Goal: Task Accomplishment & Management: Manage account settings

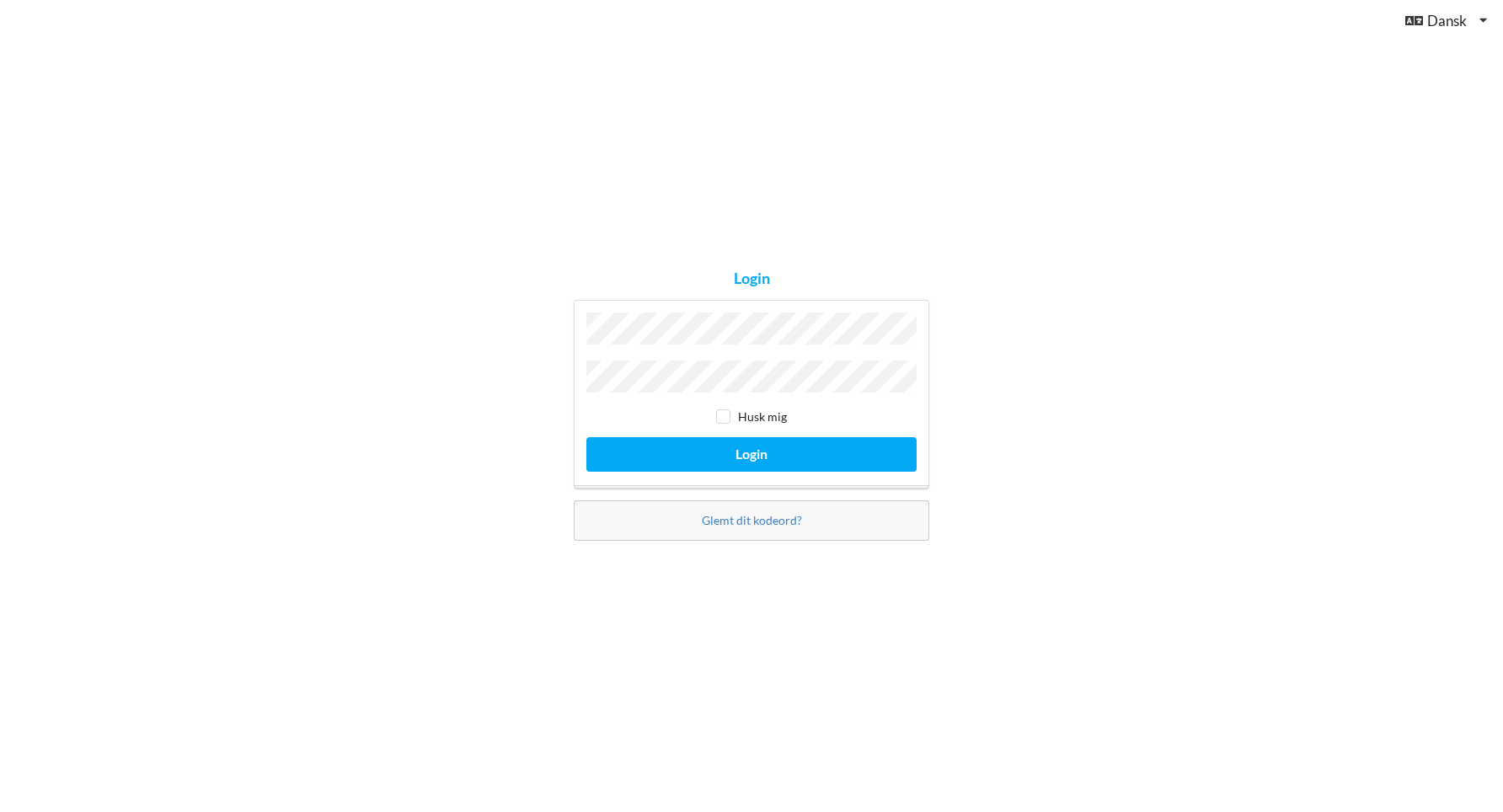
click at [587, 437] on button "Login" at bounding box center [752, 454] width 330 height 35
click at [745, 452] on button "Login" at bounding box center [752, 454] width 330 height 35
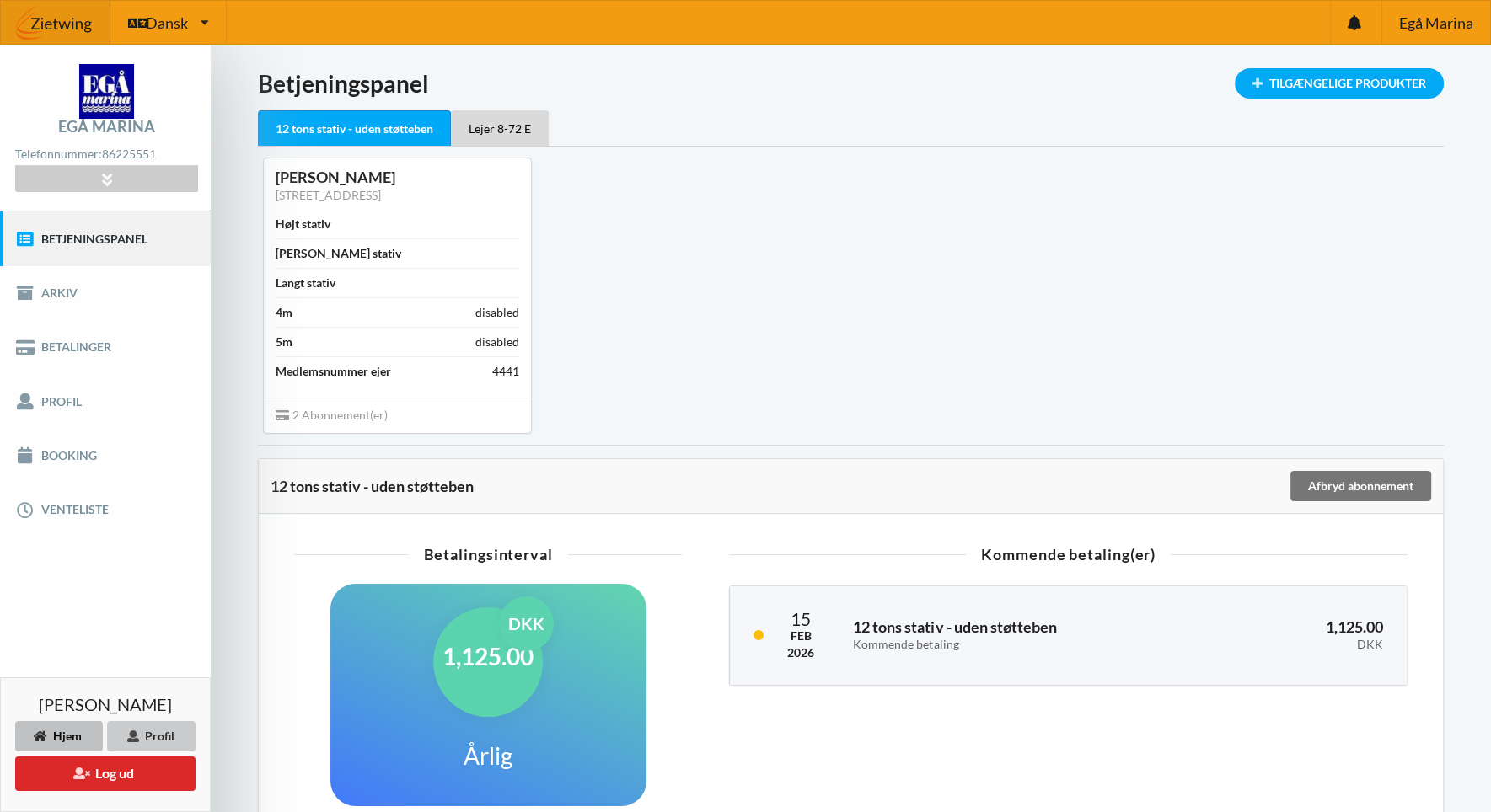
click at [145, 730] on div "Profil" at bounding box center [151, 736] width 89 height 30
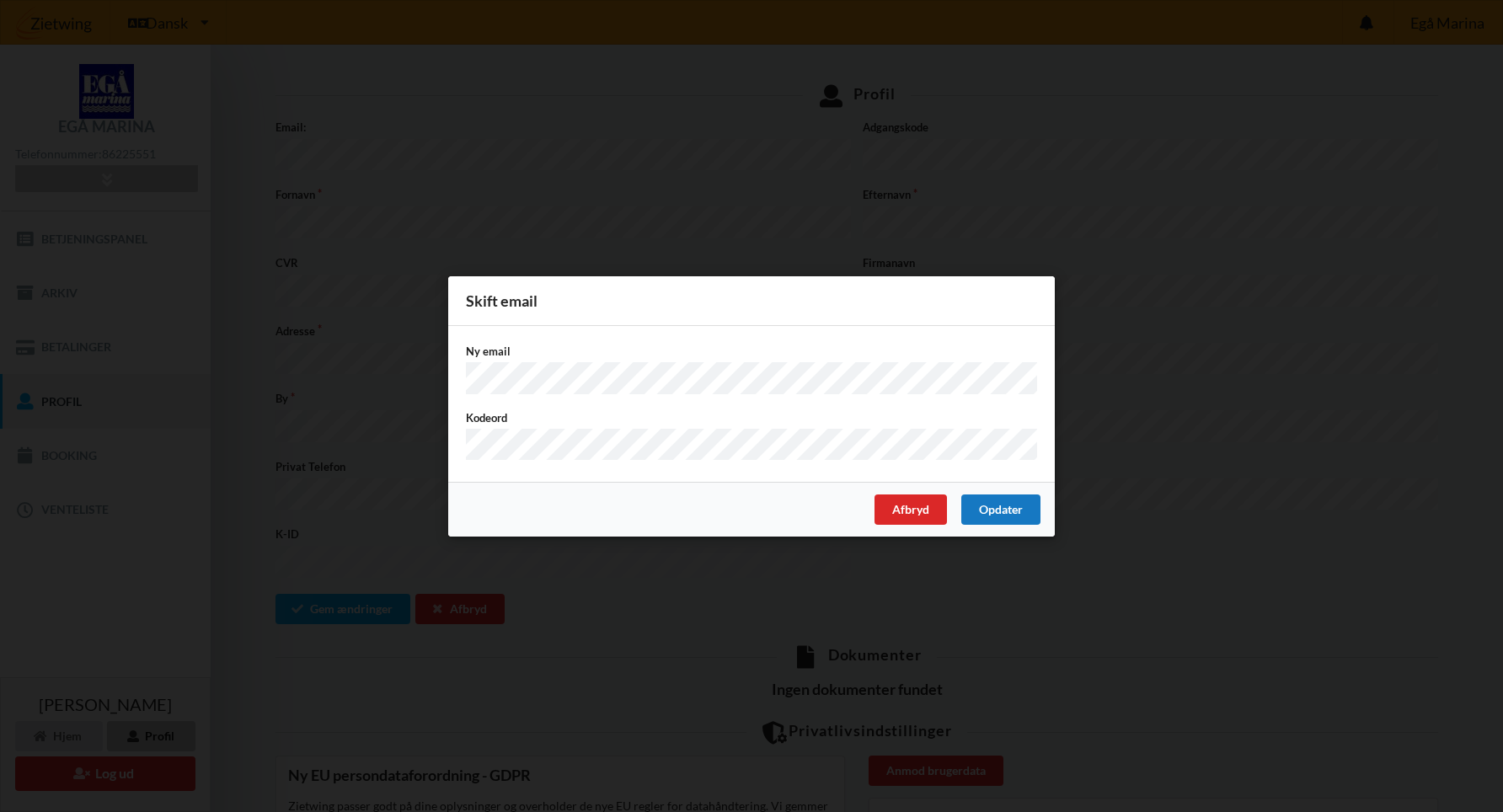
click at [999, 506] on div "Opdater" at bounding box center [1000, 509] width 79 height 30
click at [1018, 508] on div "Opdater" at bounding box center [1000, 509] width 79 height 30
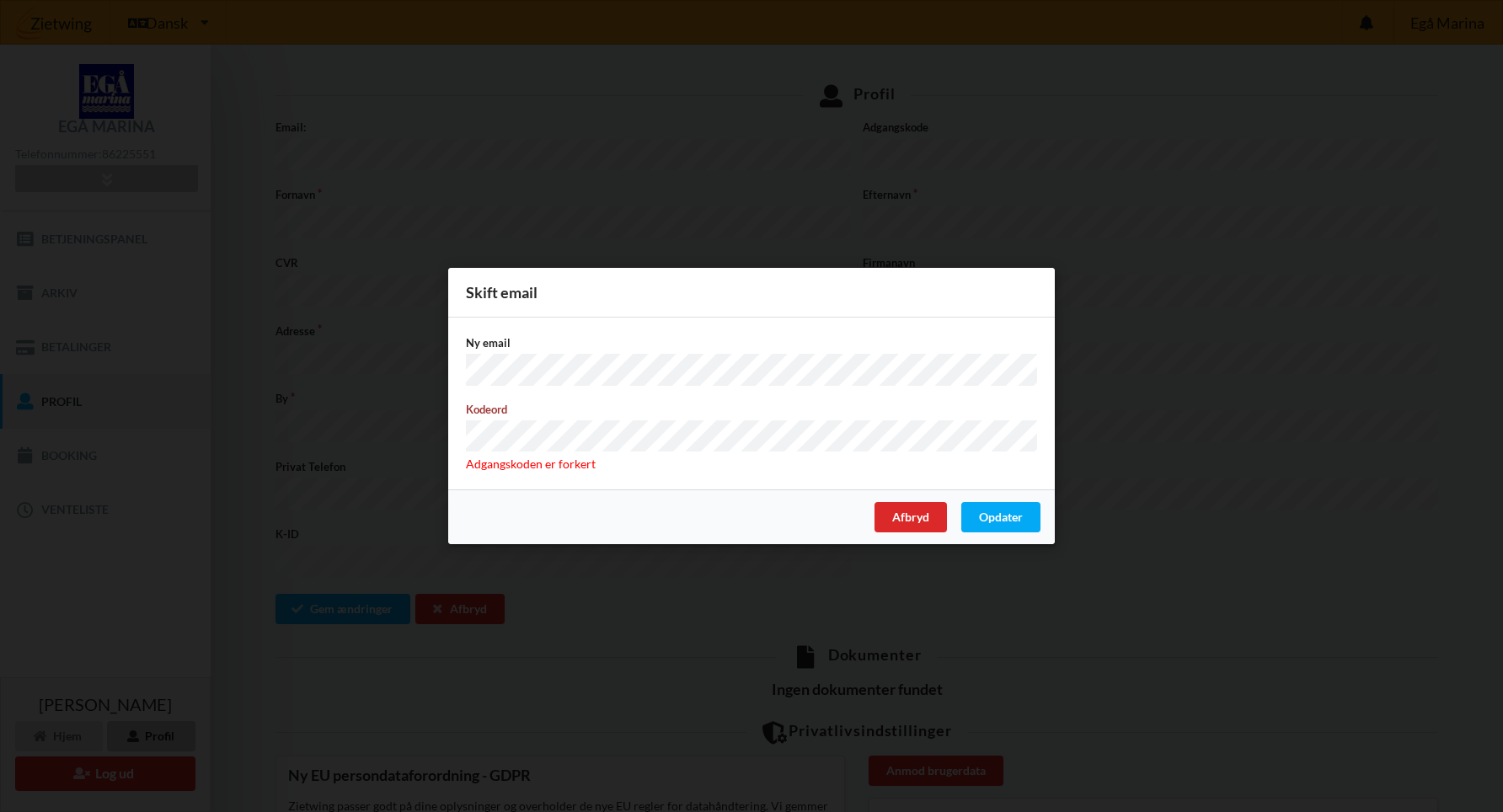
click at [417, 443] on div "Er du sikker på du vil logge ud? Nej Ja Vilkår og betingelser Brugerbetingelser…" at bounding box center [752, 406] width 1503 height 812
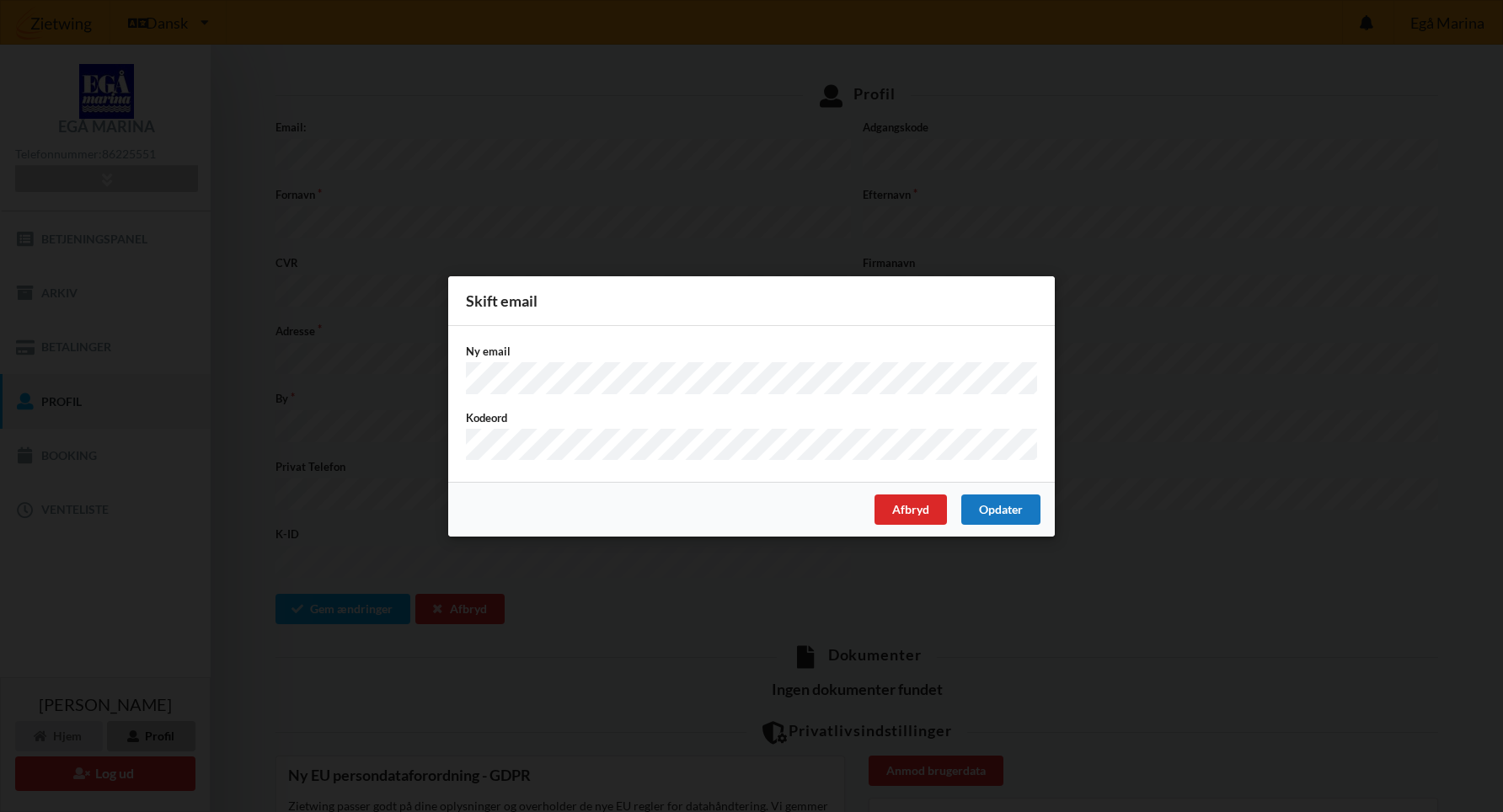
click at [1011, 507] on div "Opdater" at bounding box center [1000, 509] width 79 height 30
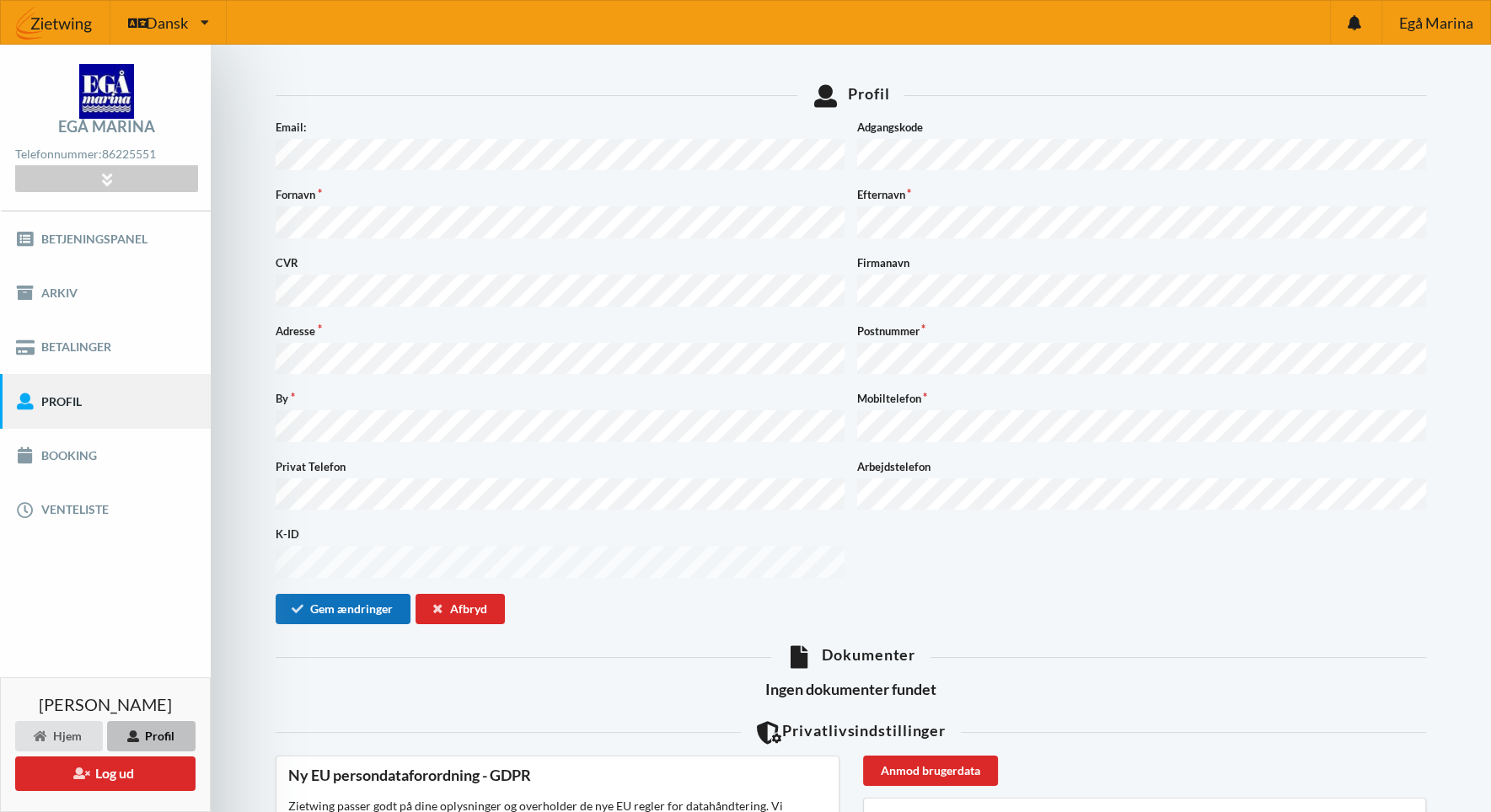
click at [366, 594] on button "Gem ændringer" at bounding box center [342, 609] width 135 height 30
click at [63, 457] on link "Booking" at bounding box center [105, 456] width 211 height 54
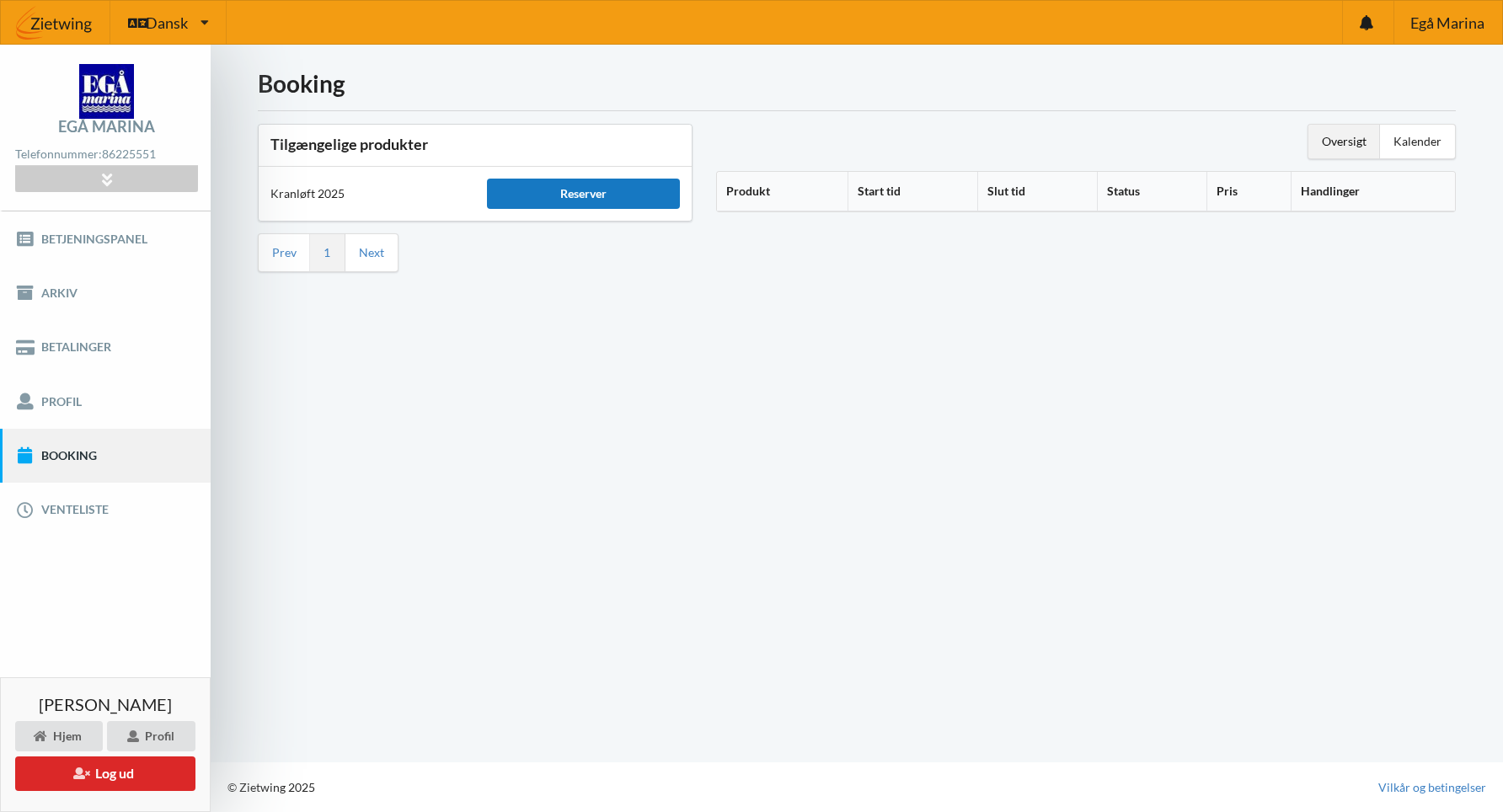
click at [577, 199] on div "Reserver" at bounding box center [583, 194] width 193 height 30
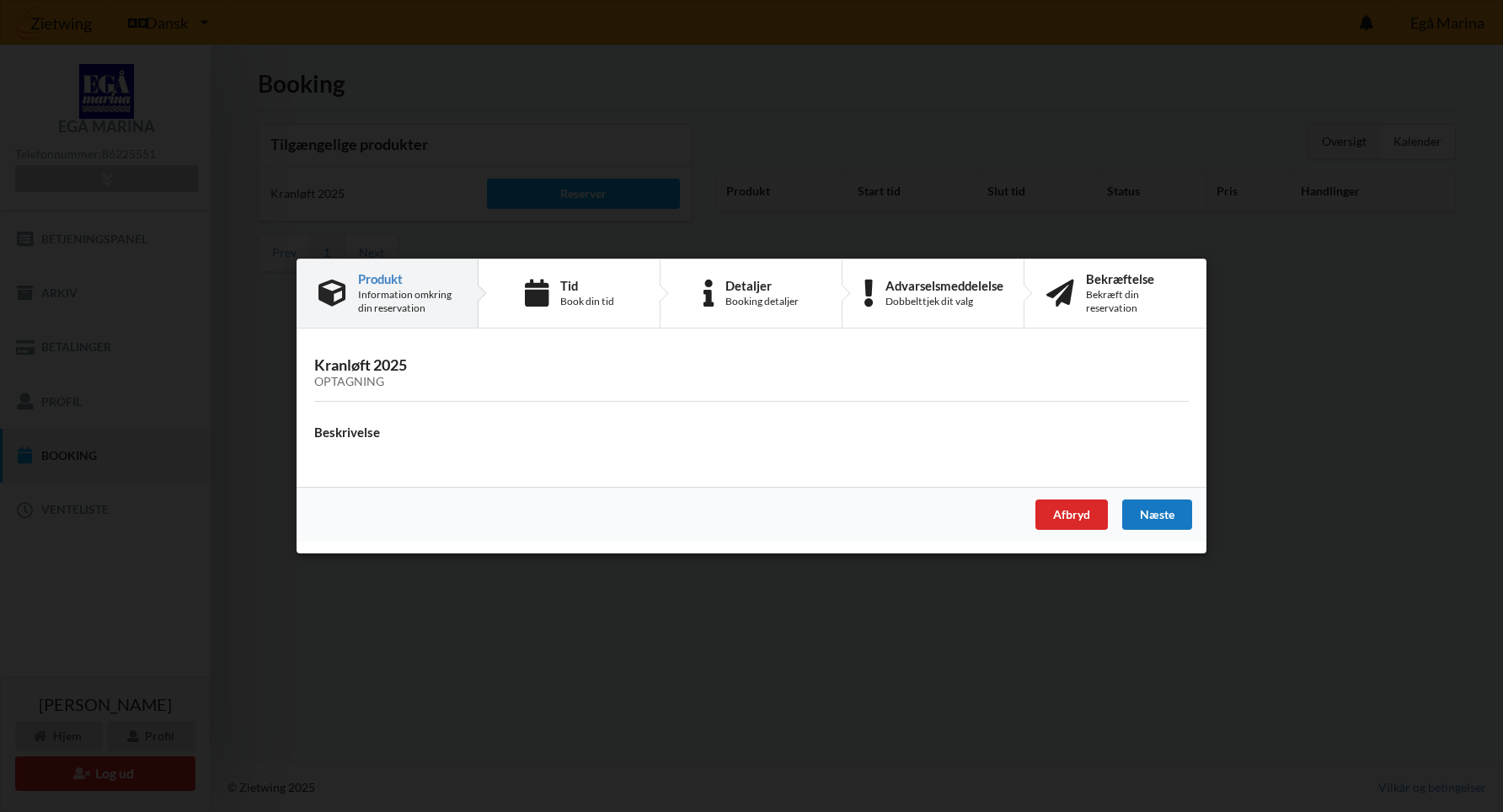
click at [1151, 522] on div "Næste" at bounding box center [1158, 515] width 70 height 30
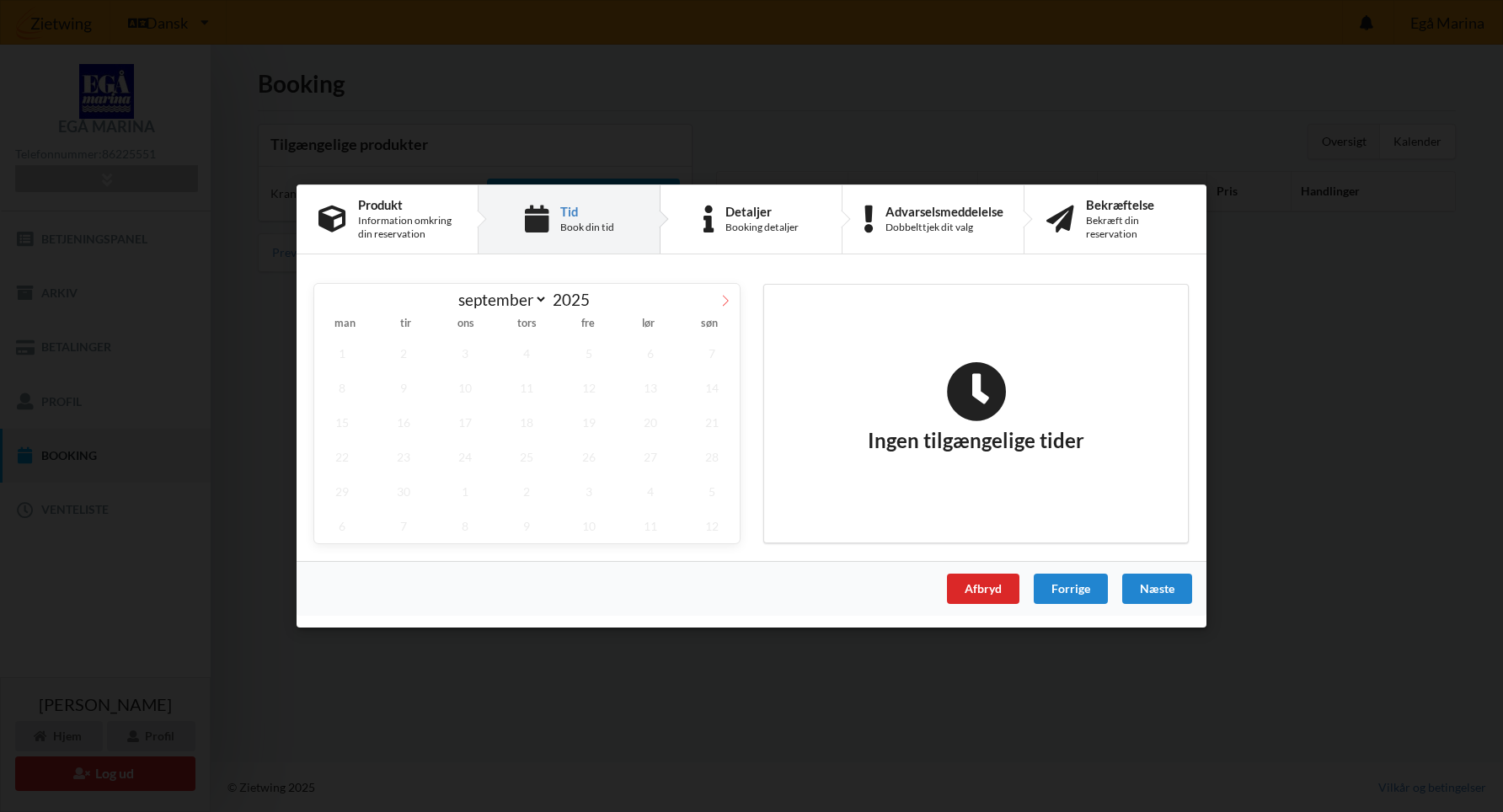
click at [724, 300] on icon at bounding box center [726, 301] width 12 height 12
click at [722, 304] on icon at bounding box center [726, 301] width 12 height 12
click at [723, 303] on icon at bounding box center [726, 301] width 12 height 12
click at [323, 302] on icon at bounding box center [328, 301] width 12 height 12
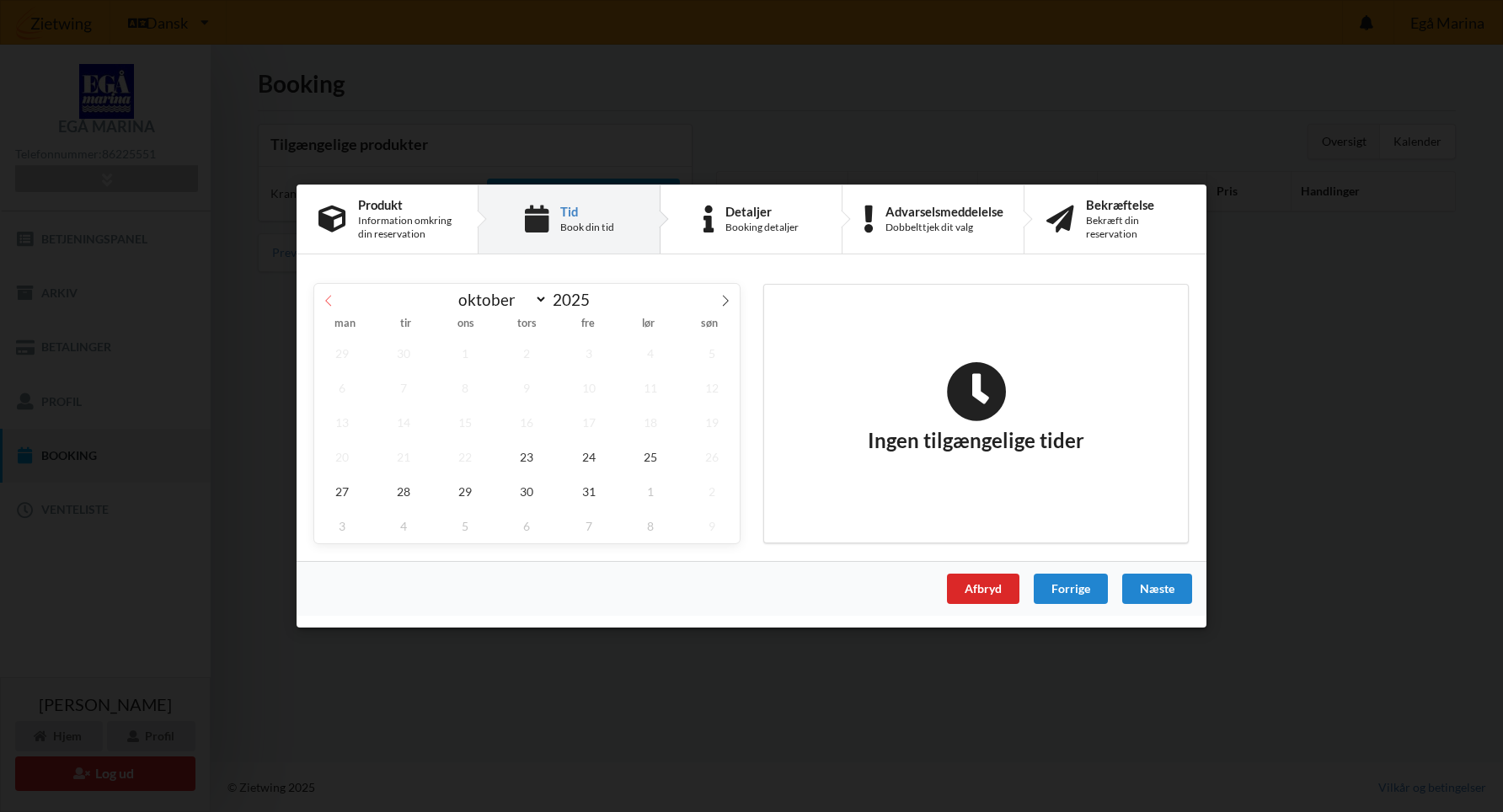
select select "9"
click at [523, 455] on span "23" at bounding box center [528, 457] width 56 height 35
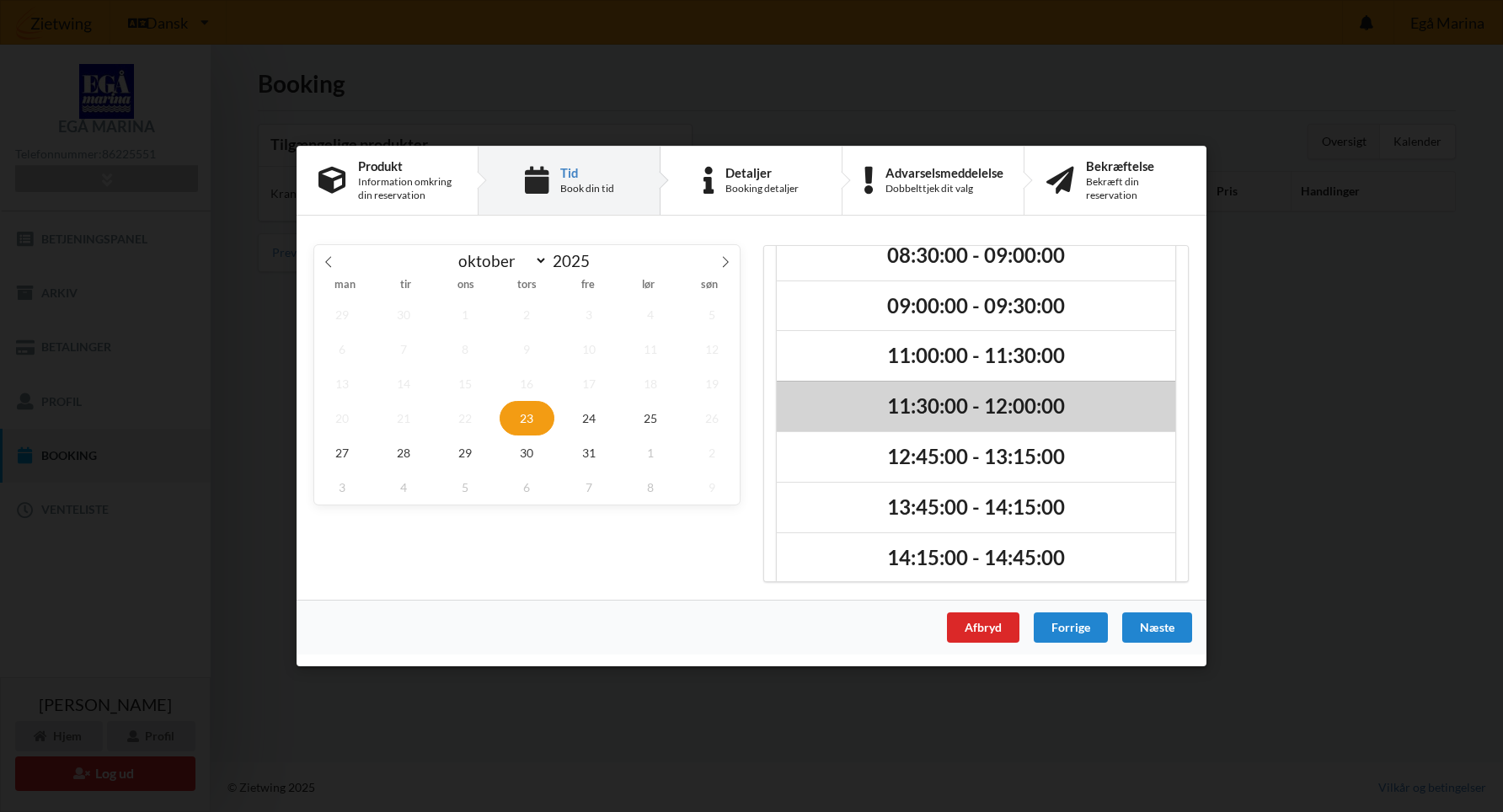
scroll to position [41, 0]
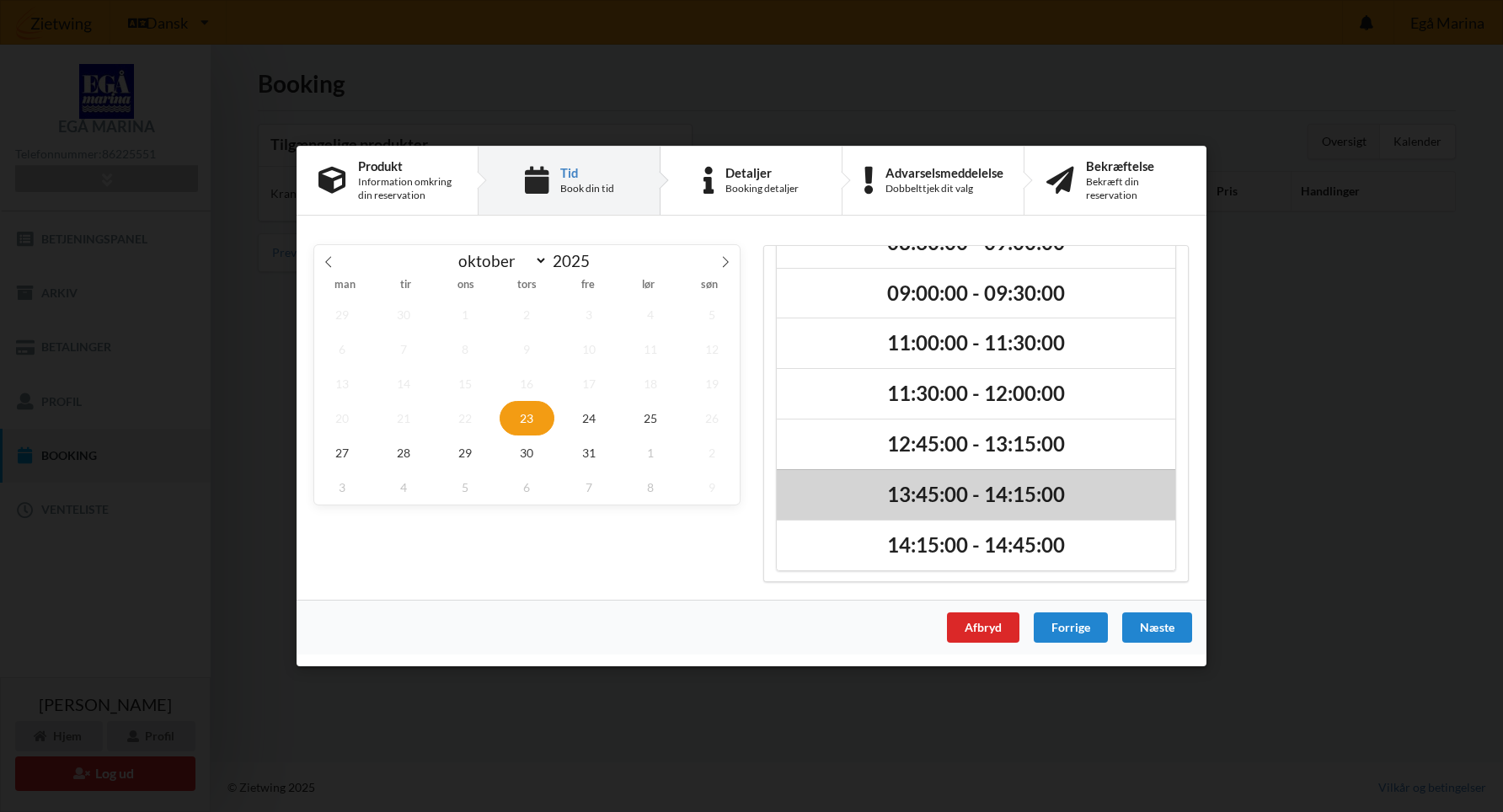
click at [951, 490] on h2 "13:45:00 - 14:15:00" at bounding box center [976, 495] width 375 height 26
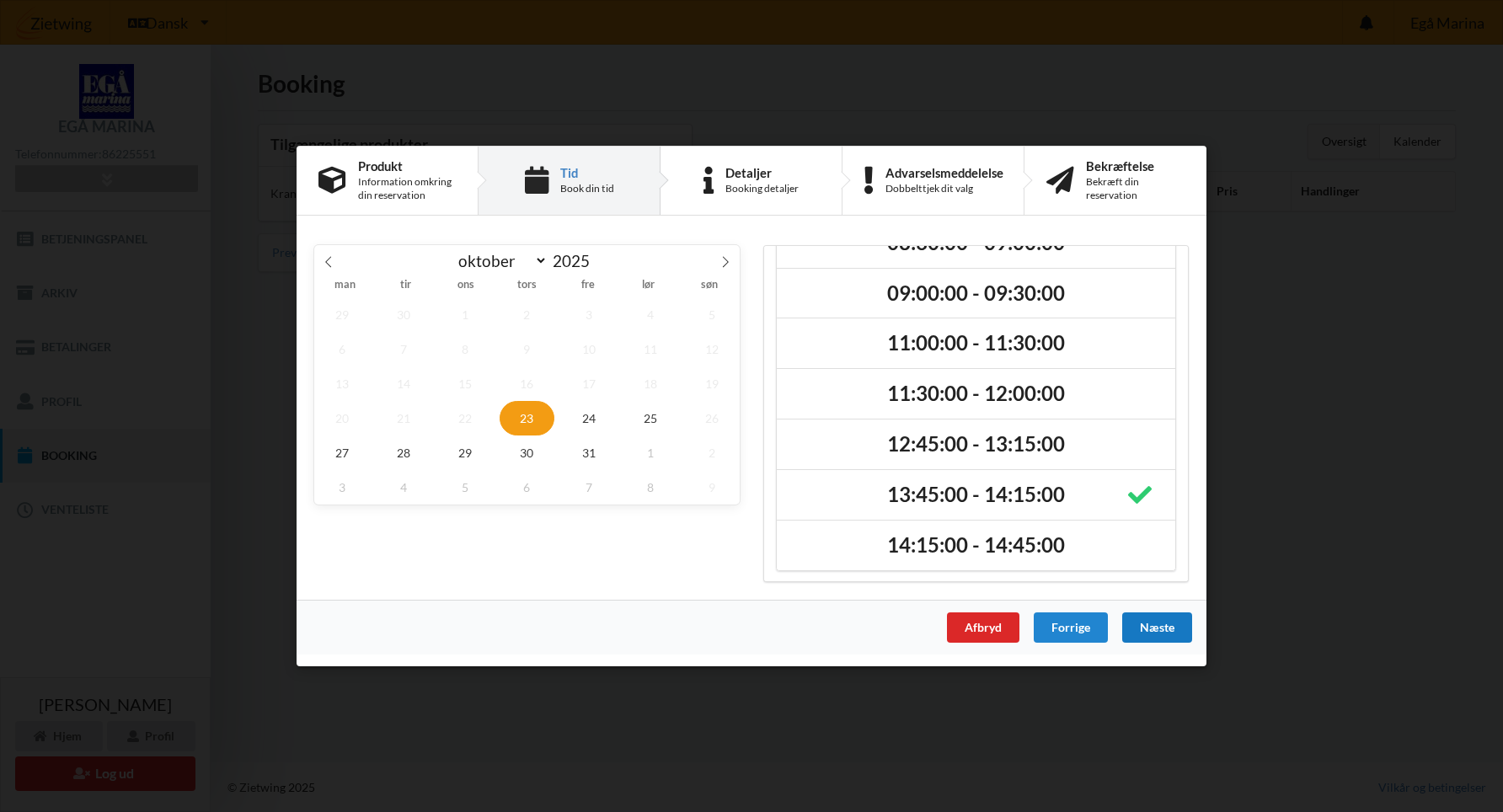
click at [1156, 623] on div "Næste" at bounding box center [1158, 627] width 70 height 30
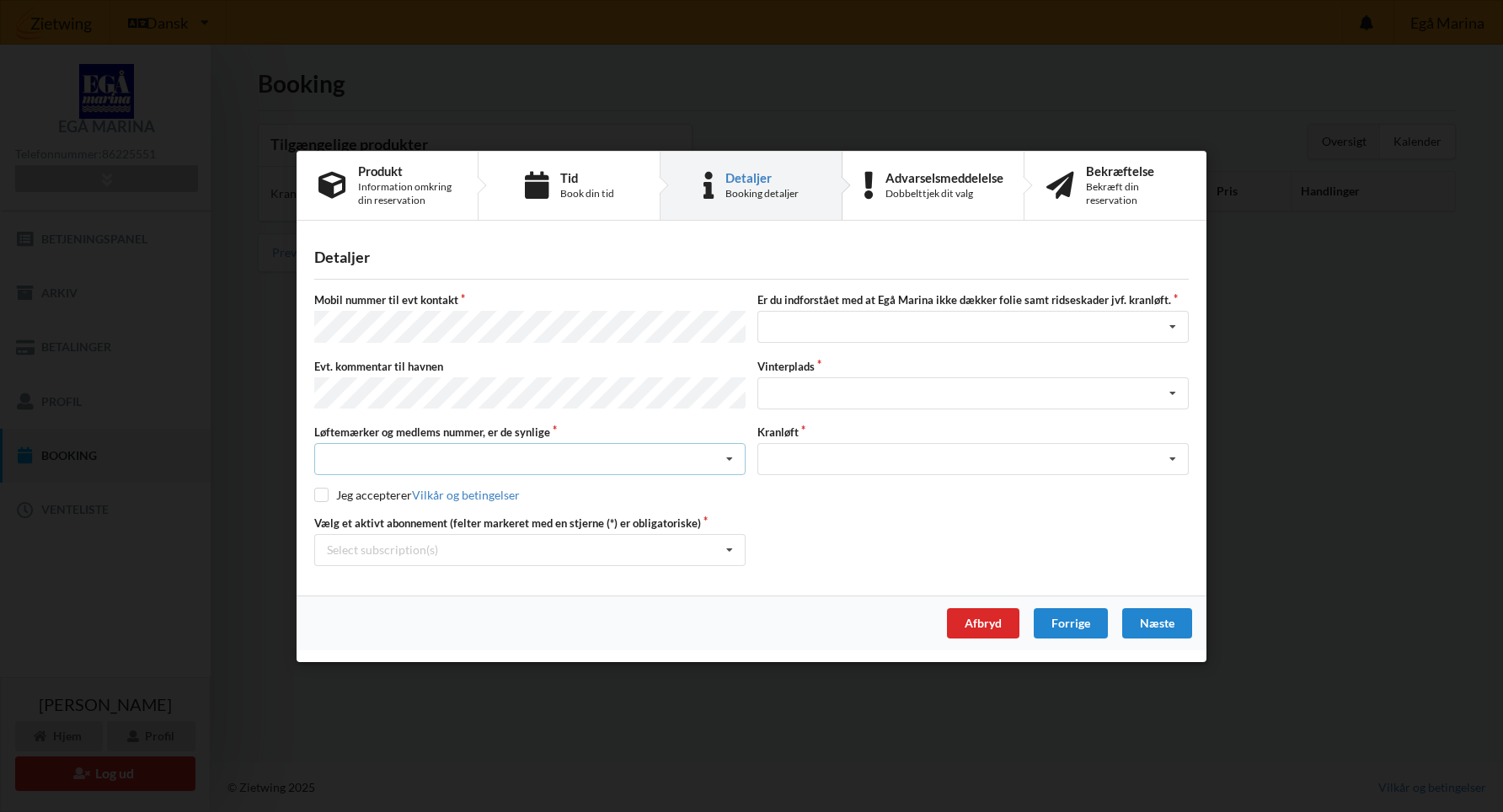
click at [440, 453] on div "Nej, jeg kontakter havnekontoret inden løftet Ja, mine mærker er synlige og int…" at bounding box center [530, 459] width 431 height 32
click at [450, 517] on div "Ja, mine mærker er synlige og intakte" at bounding box center [530, 521] width 430 height 31
click at [321, 492] on input "checkbox" at bounding box center [321, 495] width 14 height 14
checkbox input "true"
click at [371, 549] on div "Select subscription(s)" at bounding box center [382, 550] width 111 height 14
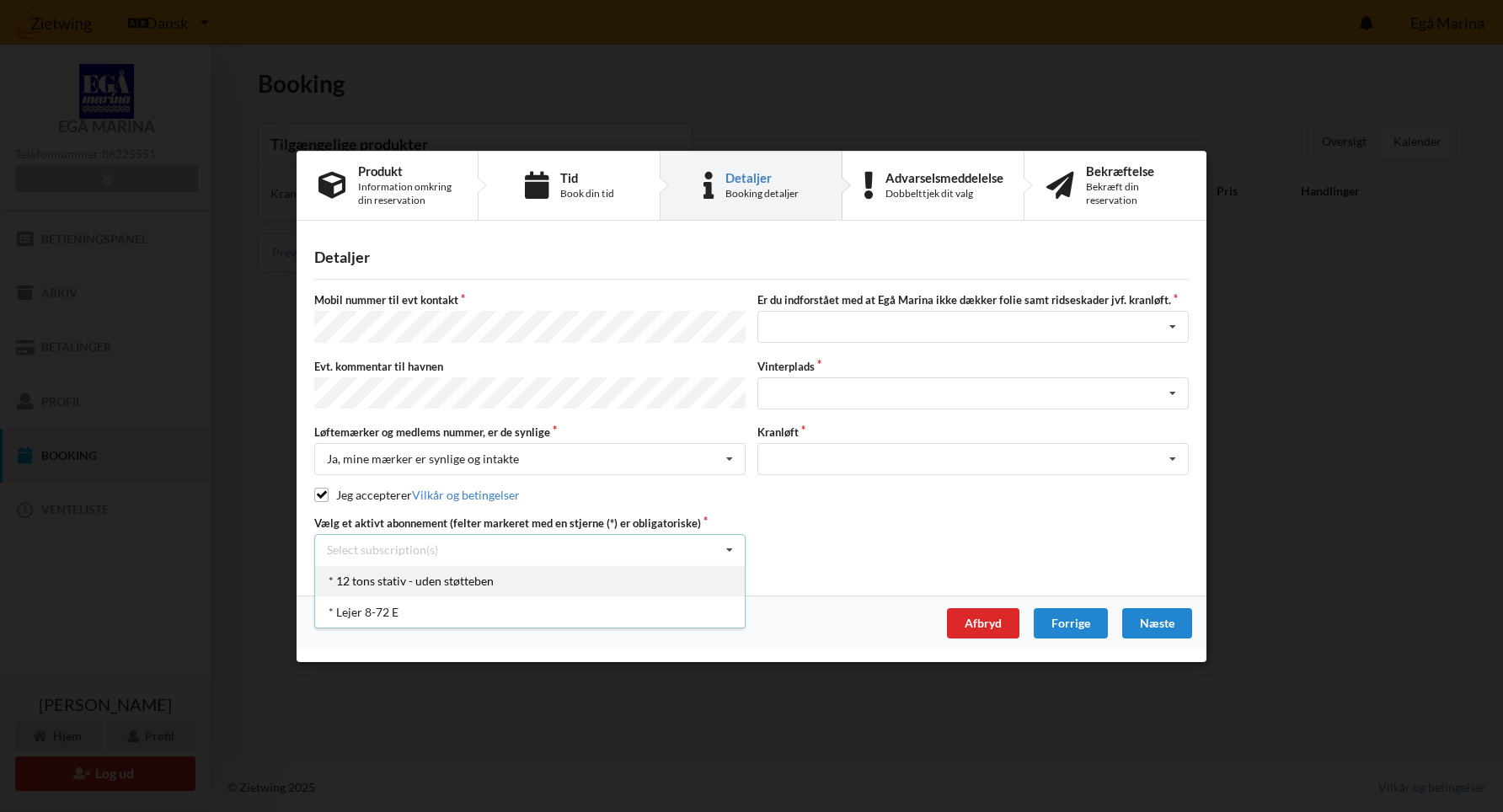
click at [389, 575] on div "* 12 tons stativ - uden støtteben" at bounding box center [530, 581] width 430 height 31
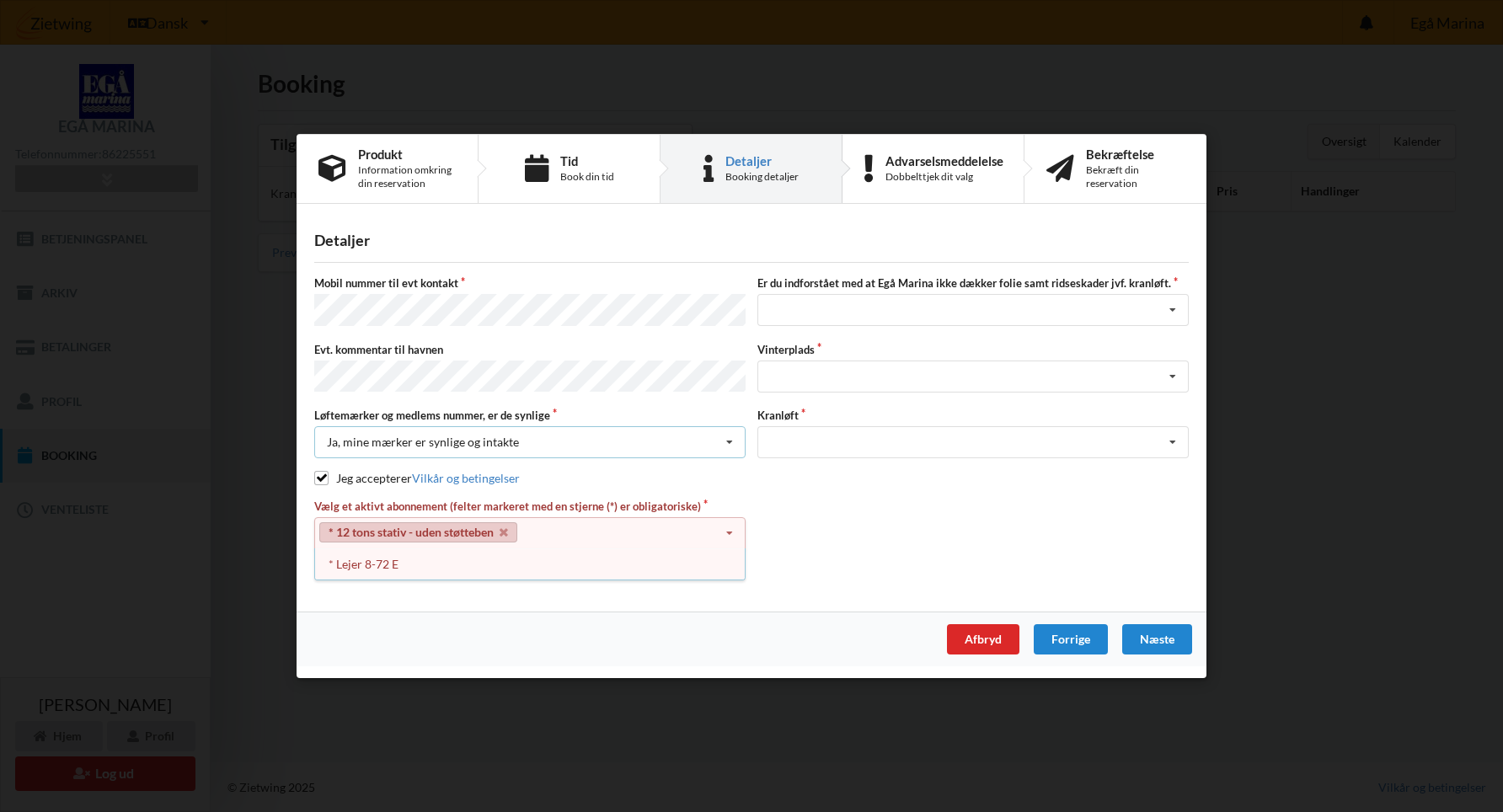
click at [621, 426] on div "Ja, mine mærker er synlige og intakte [PERSON_NAME], jeg kontakter havnekontore…" at bounding box center [530, 442] width 431 height 32
click at [505, 436] on div "Ja, mine mærker er synlige og intakte" at bounding box center [423, 442] width 193 height 12
click at [803, 571] on div "Vælg et aktivt abonnement (felter markeret med en stjerne (*) er obligatoriske)…" at bounding box center [752, 541] width 886 height 84
click at [408, 525] on link "* 12 tons stativ - uden støtteben" at bounding box center [418, 532] width 198 height 20
click at [381, 562] on div "* Lejer 8-72 E" at bounding box center [530, 564] width 430 height 31
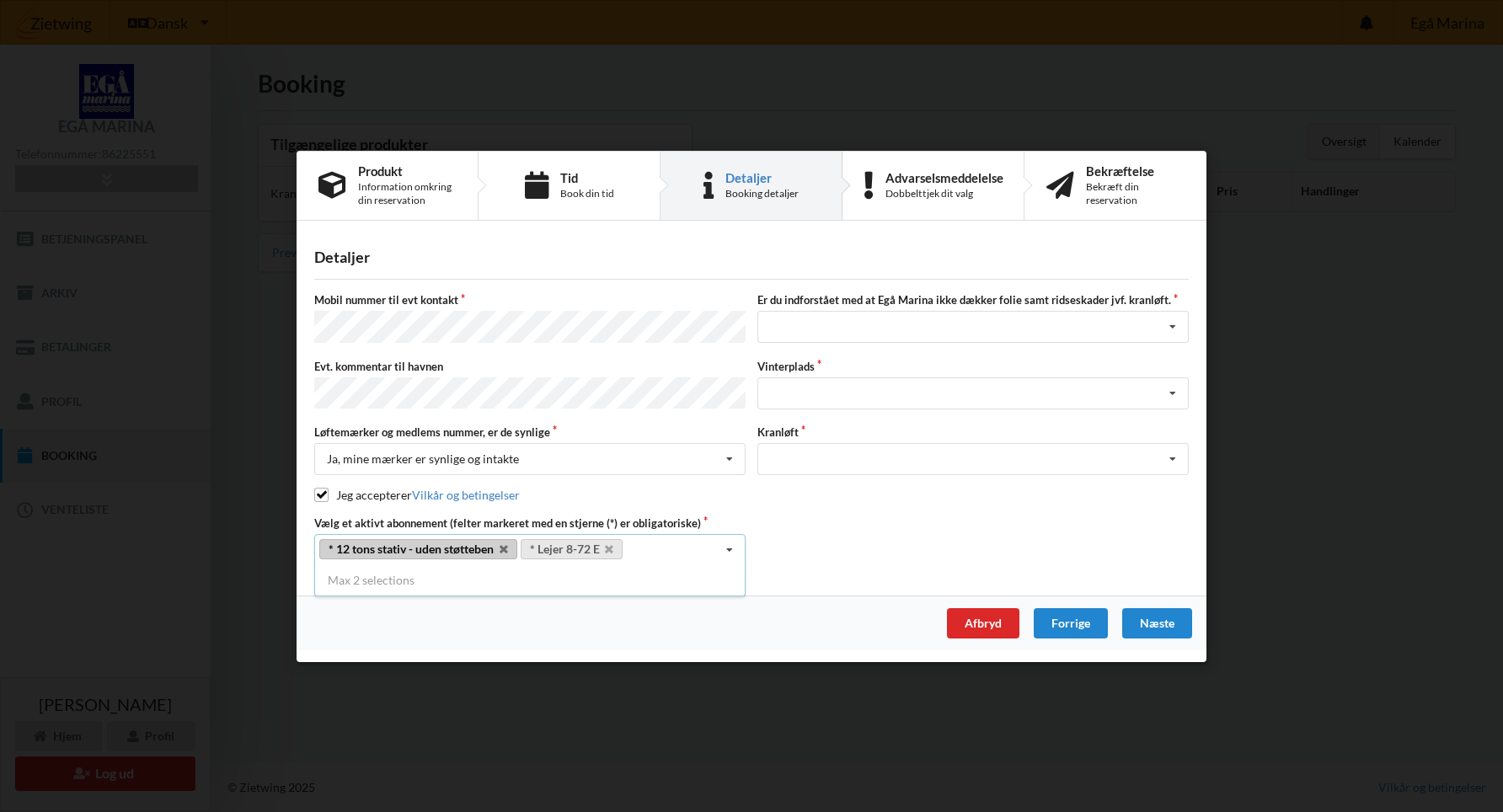
click at [610, 489] on div "Jeg accepterer Vilkår og betingelser" at bounding box center [752, 495] width 874 height 17
click at [900, 323] on div "Jeg har tæpper med og tager selv ansvaret for eventuelle folie samt ridseskader…" at bounding box center [973, 327] width 431 height 32
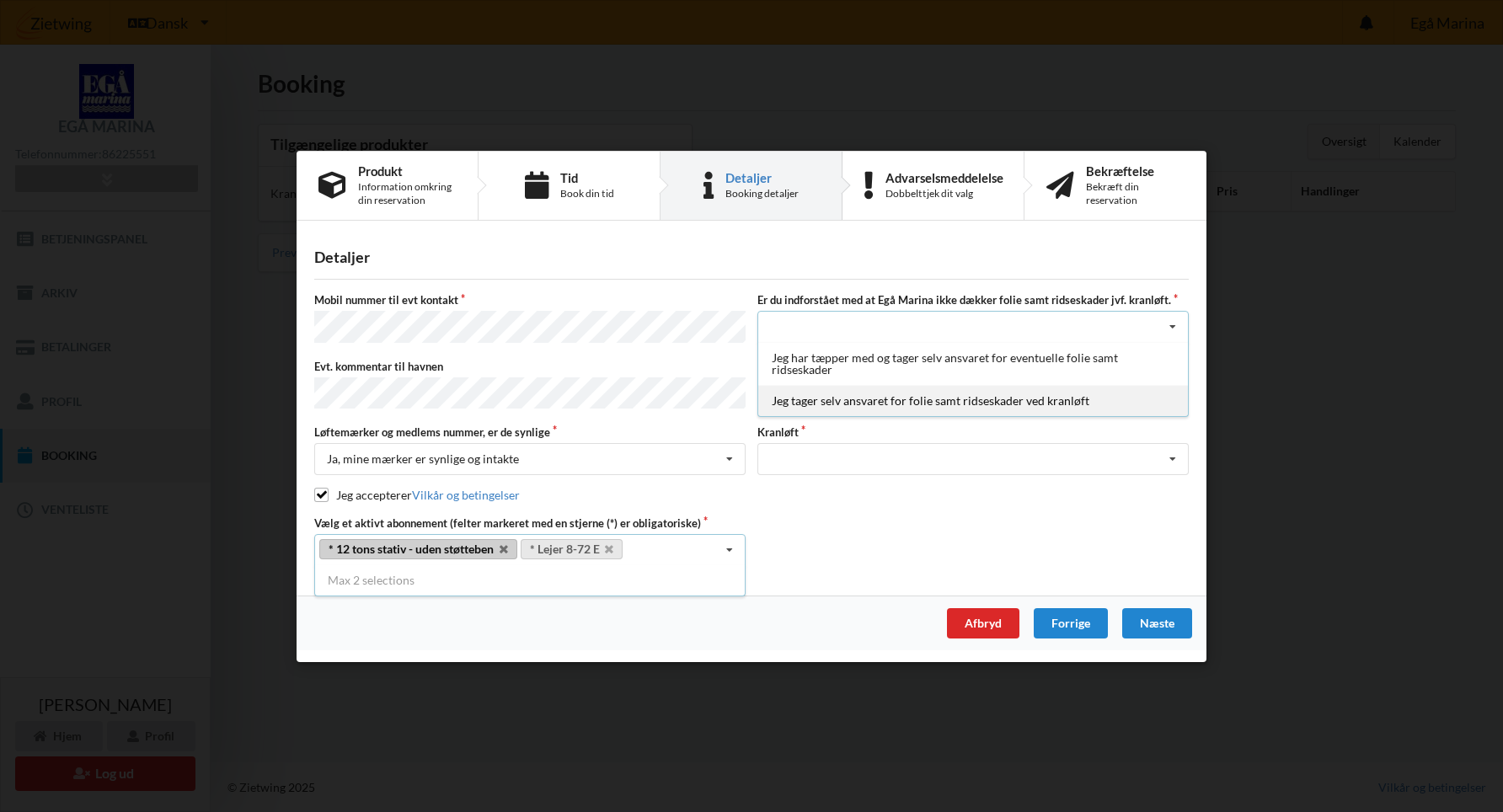
click at [882, 407] on div "Jeg tager selv ansvaret for folie samt ridseskader ved kranløft" at bounding box center [973, 400] width 430 height 31
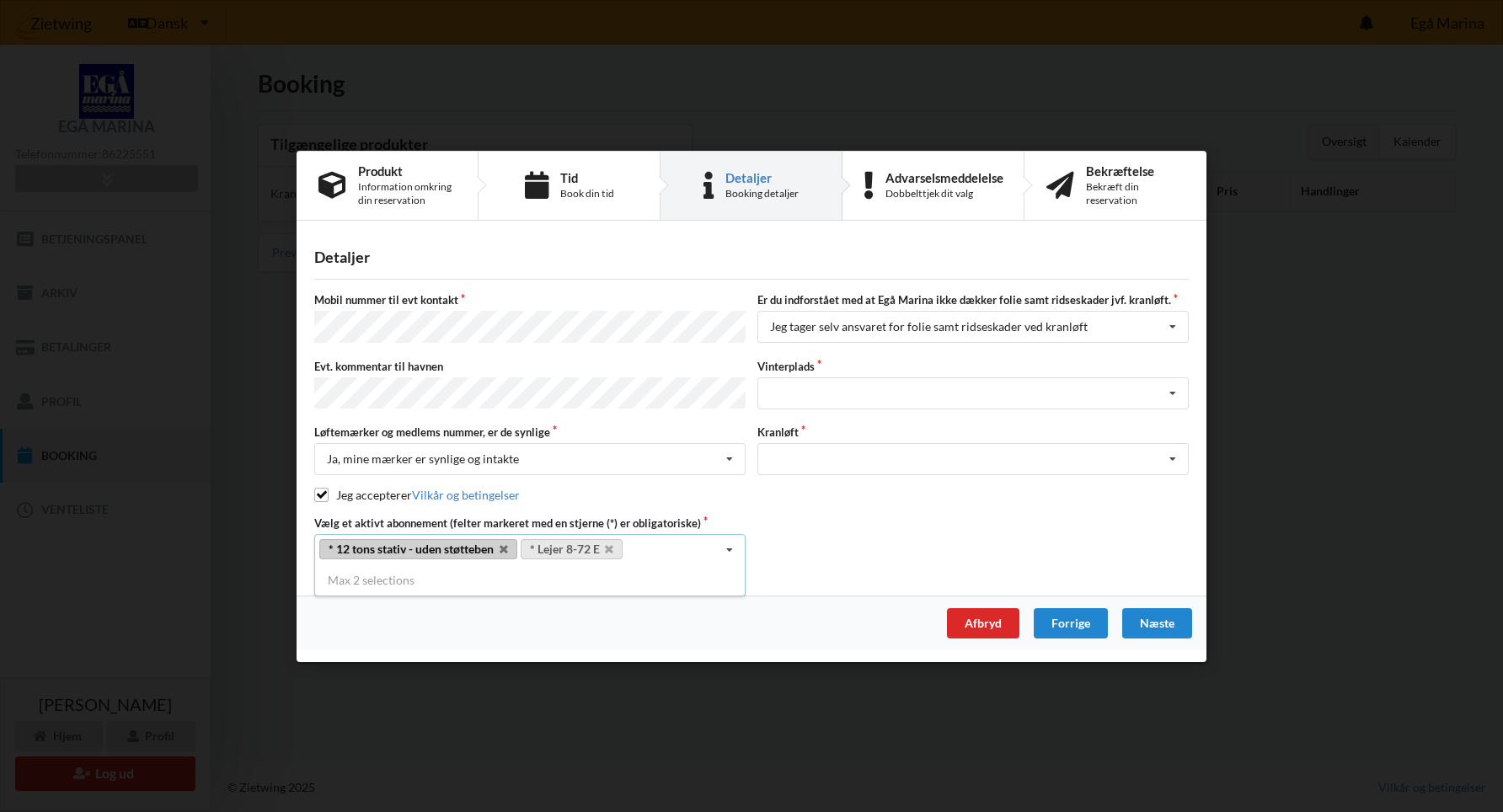
click at [811, 519] on div "Vælg et aktivt abonnement (felter markeret med en stjerne (*) er obligatoriske)…" at bounding box center [752, 540] width 886 height 51
click at [816, 391] on div "Landplads nr. 1 Landplads nr. 2 Landplads nr.3 Landplads nr. 4 Landplads nr. 5 …" at bounding box center [973, 392] width 431 height 32
click at [859, 484] on div "Landplads nr.3" at bounding box center [973, 485] width 430 height 31
click at [815, 455] on div "Optagning" at bounding box center [973, 459] width 431 height 32
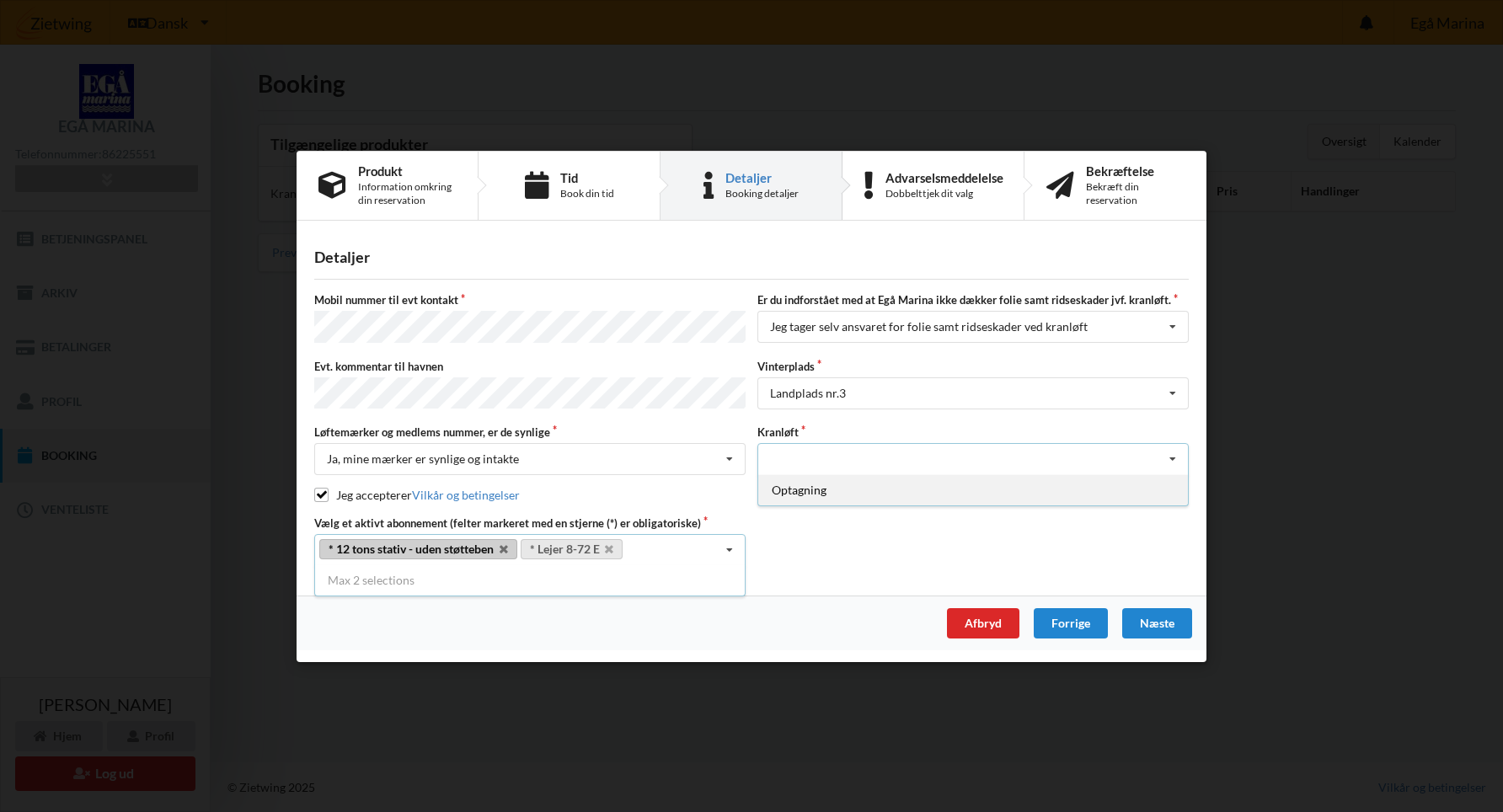
click at [827, 486] on div "Optagning" at bounding box center [973, 489] width 430 height 31
click at [829, 549] on div "Vælg et aktivt abonnement (felter markeret med en stjerne (*) er obligatoriske)…" at bounding box center [752, 540] width 886 height 51
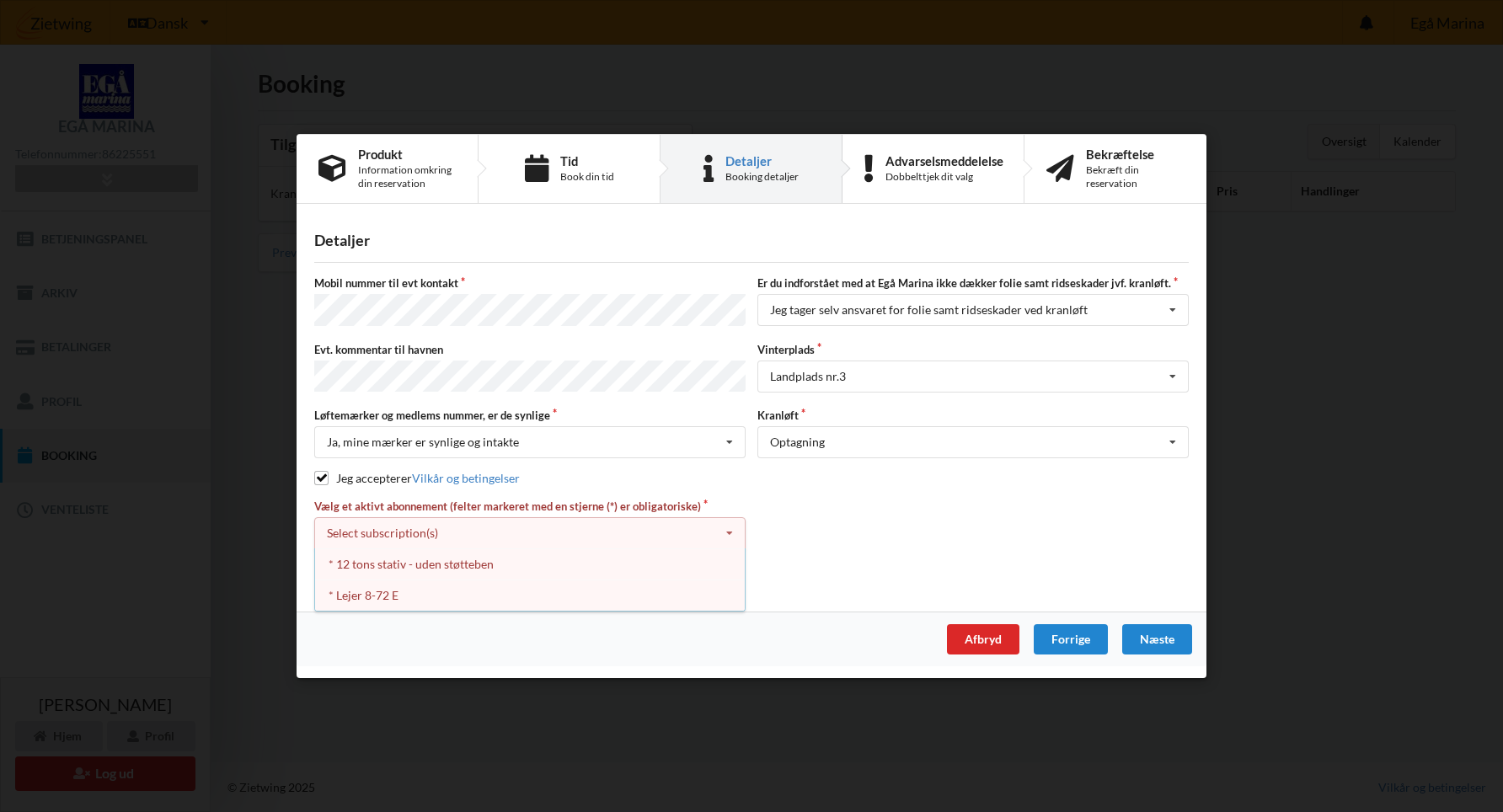
click at [968, 499] on div "Vælg et aktivt abonnement (felter markeret med en stjerne (*) er obligatoriske)…" at bounding box center [752, 541] width 886 height 84
click at [897, 514] on div "Vælg et aktivt abonnement (felter markeret med en stjerne (*) er obligatoriske)…" at bounding box center [752, 541] width 886 height 84
click at [393, 594] on div "* Lejer 8-72 E" at bounding box center [530, 595] width 430 height 31
click at [944, 532] on div "Vælg et aktivt abonnement (felter markeret med en stjerne (*) er obligatoriske)…" at bounding box center [752, 541] width 886 height 84
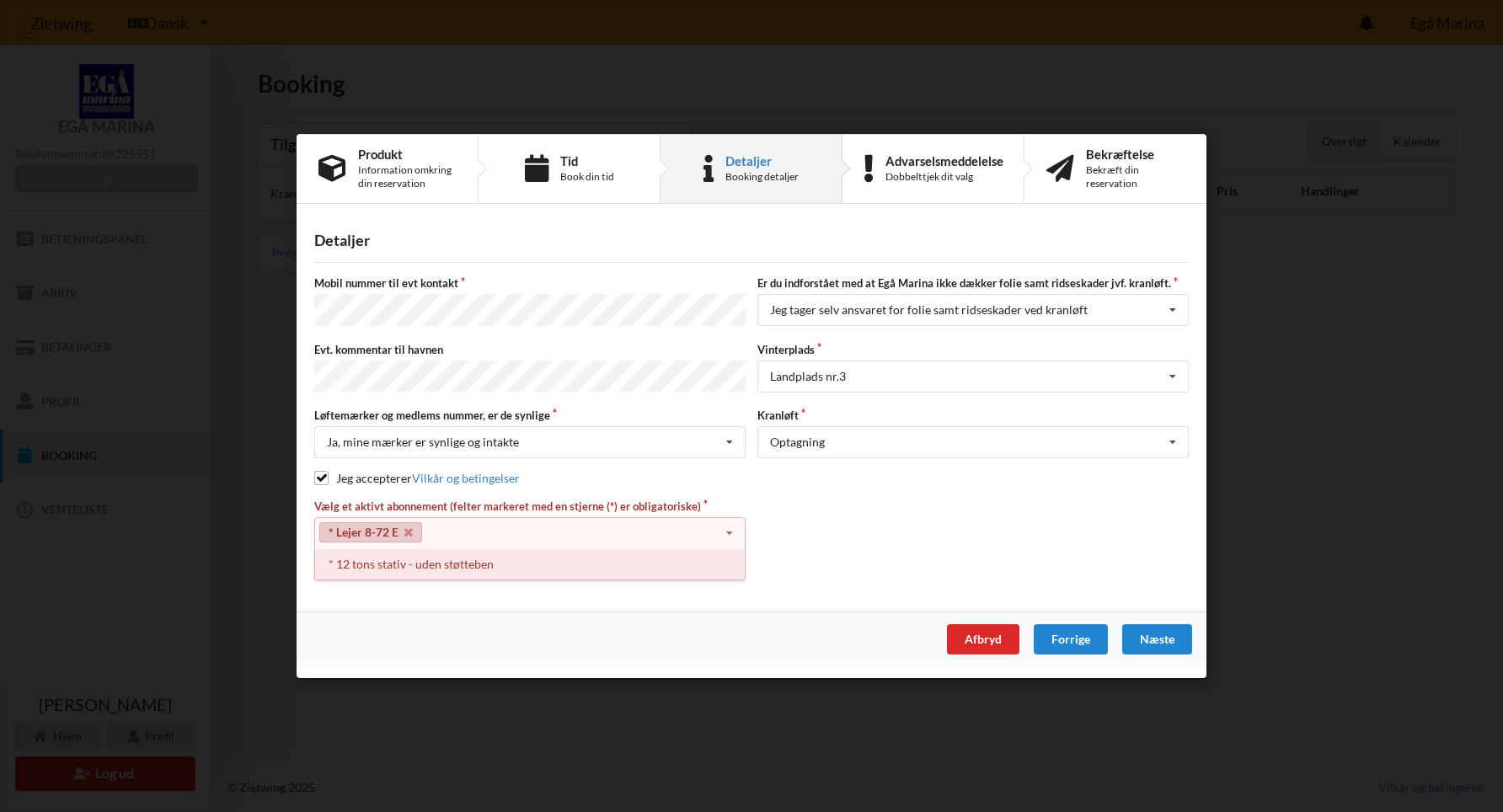
click at [452, 561] on div "* 12 tons stativ - uden støtteben" at bounding box center [530, 564] width 430 height 31
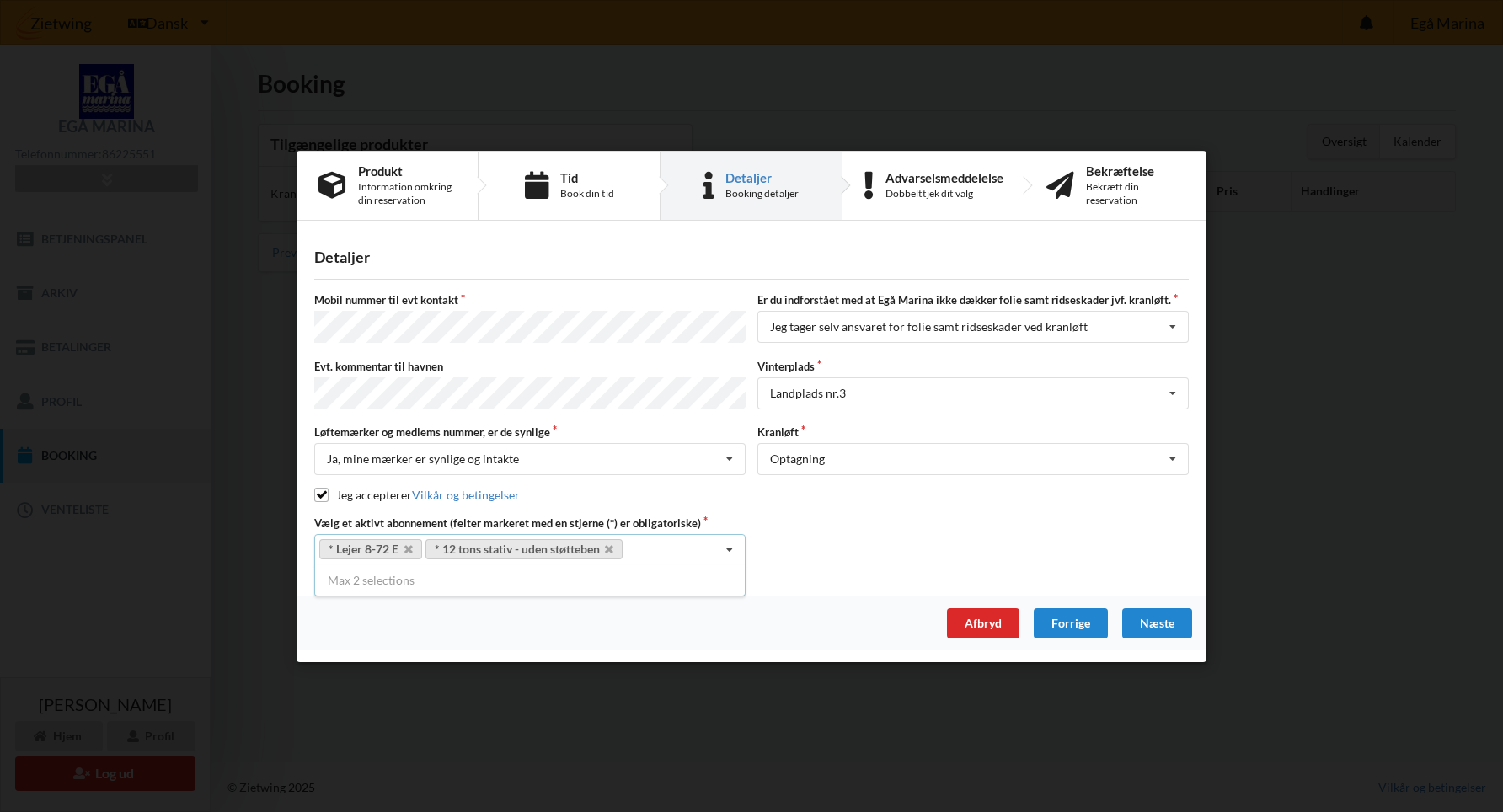
click at [873, 522] on div "Vælg et aktivt abonnement (felter markeret med en stjerne (*) er obligatoriske)…" at bounding box center [752, 540] width 886 height 51
click at [1156, 620] on div "Næste" at bounding box center [1158, 623] width 70 height 30
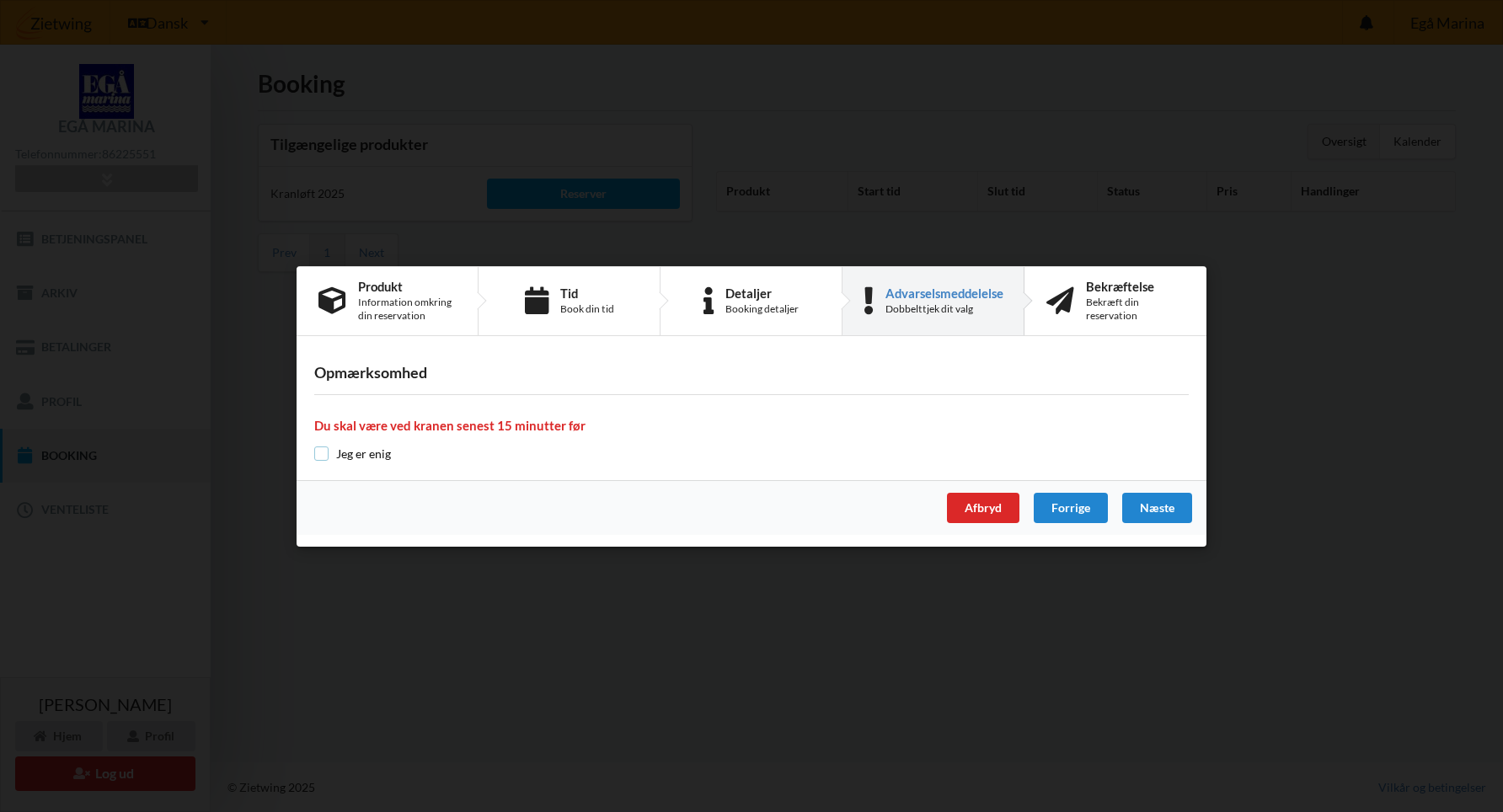
click at [324, 455] on input "checkbox" at bounding box center [321, 453] width 14 height 14
checkbox input "true"
click at [1145, 506] on div "Næste" at bounding box center [1158, 508] width 70 height 30
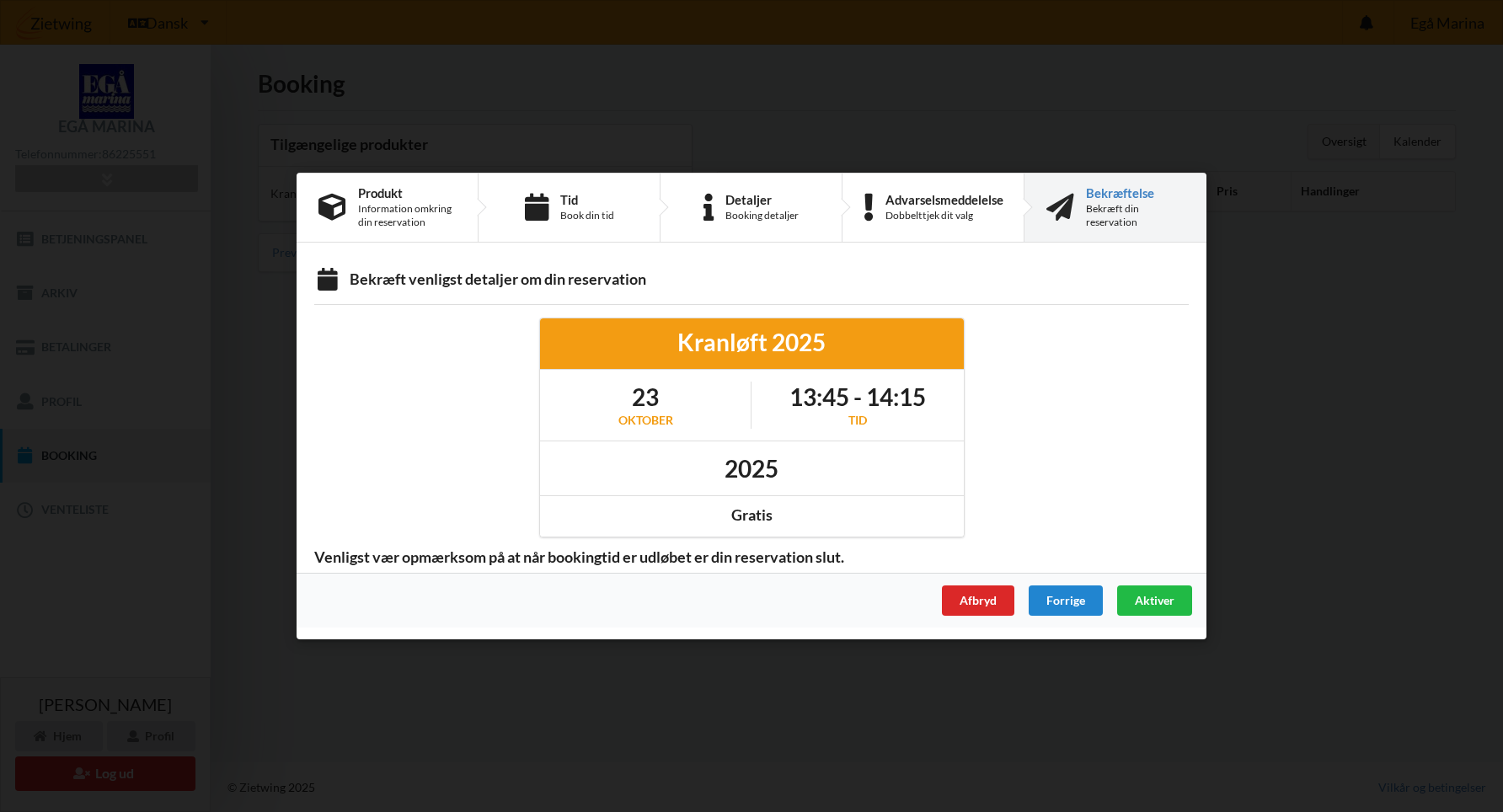
click at [1152, 603] on span "Aktiver" at bounding box center [1155, 600] width 40 height 14
